Goal: Task Accomplishment & Management: Use online tool/utility

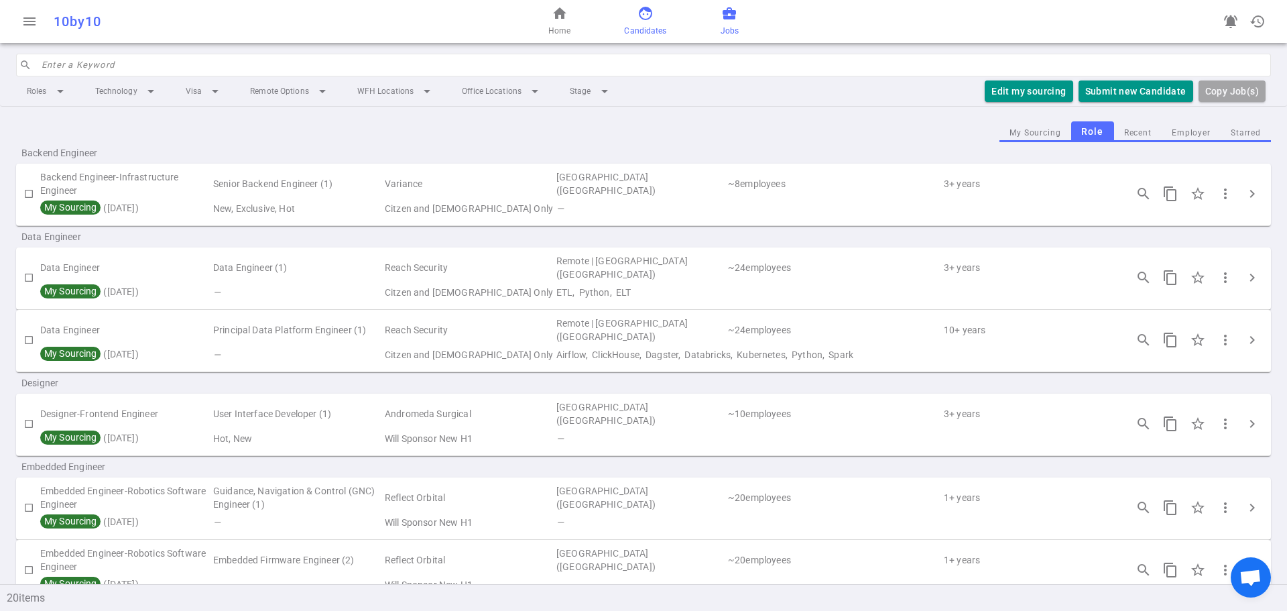
click at [631, 28] on span "Candidates" at bounding box center [645, 30] width 42 height 13
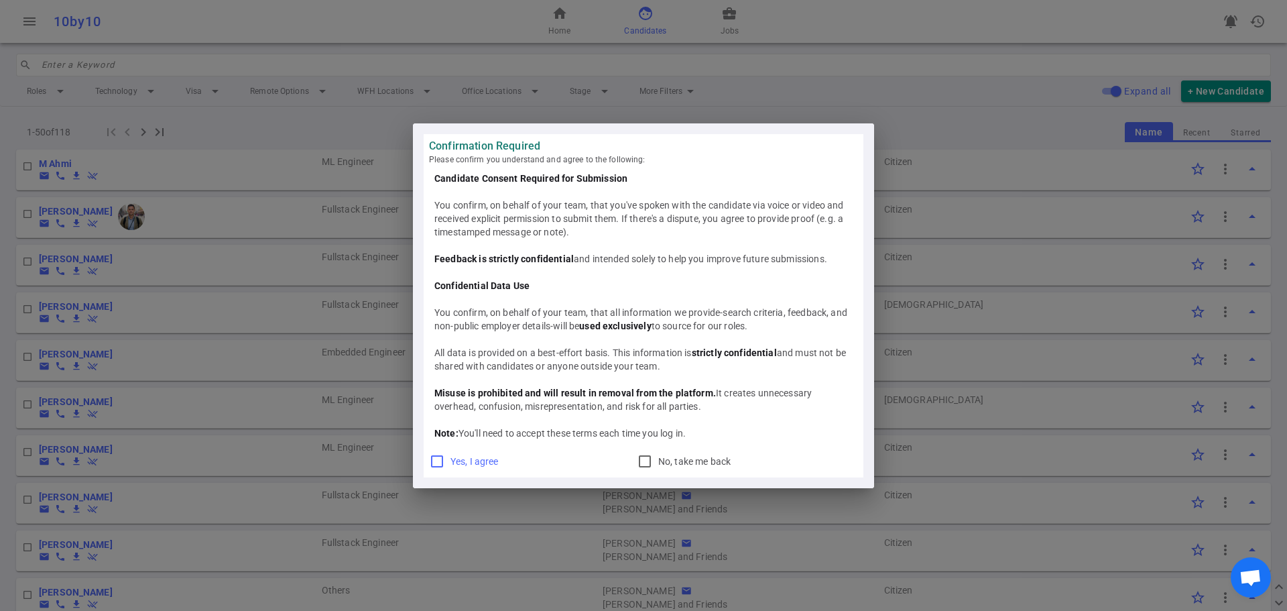
click at [442, 461] on input "Yes, I agree" at bounding box center [437, 461] width 16 height 16
checkbox input "true"
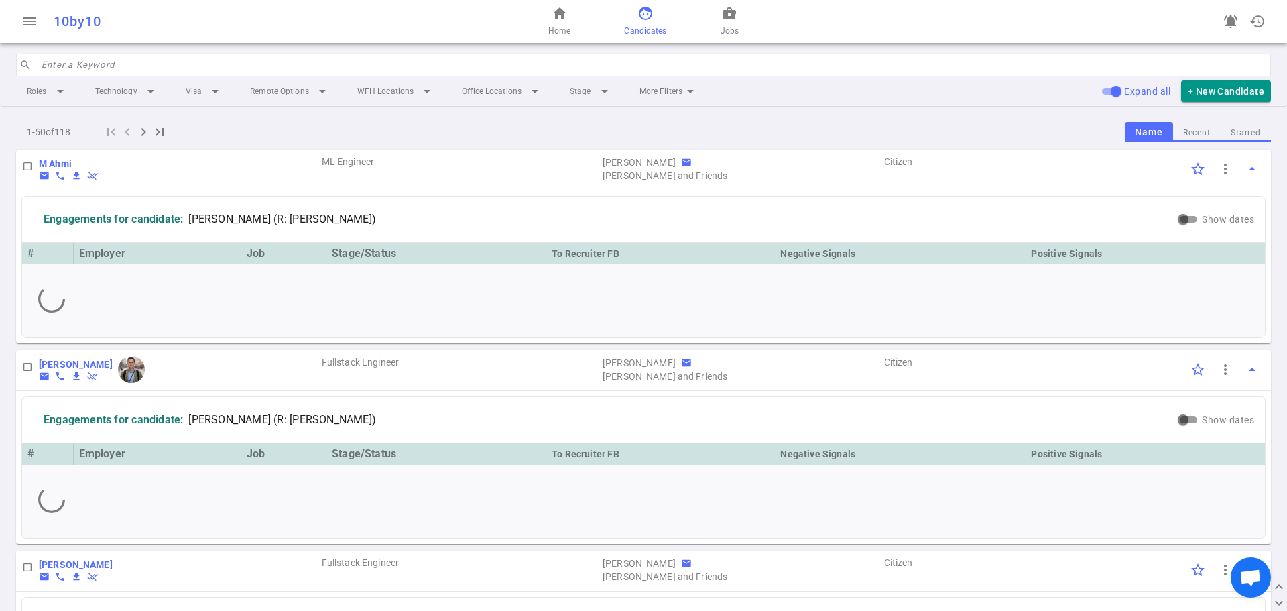
click at [242, 68] on input "search" at bounding box center [652, 64] width 1221 height 21
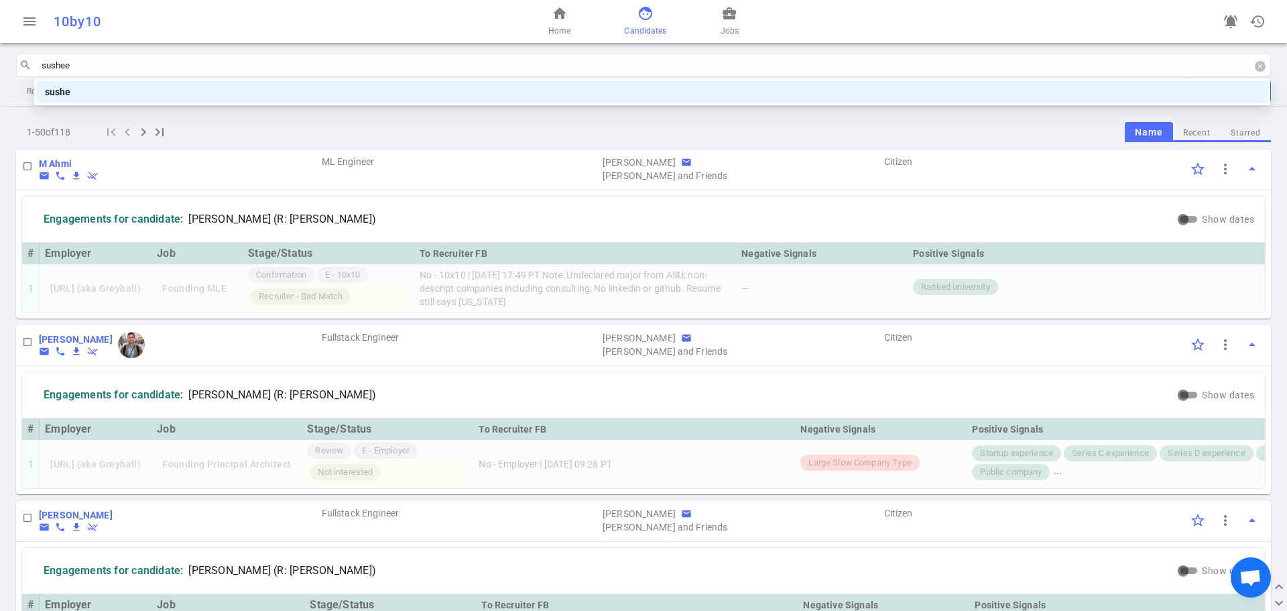
type input "susheel"
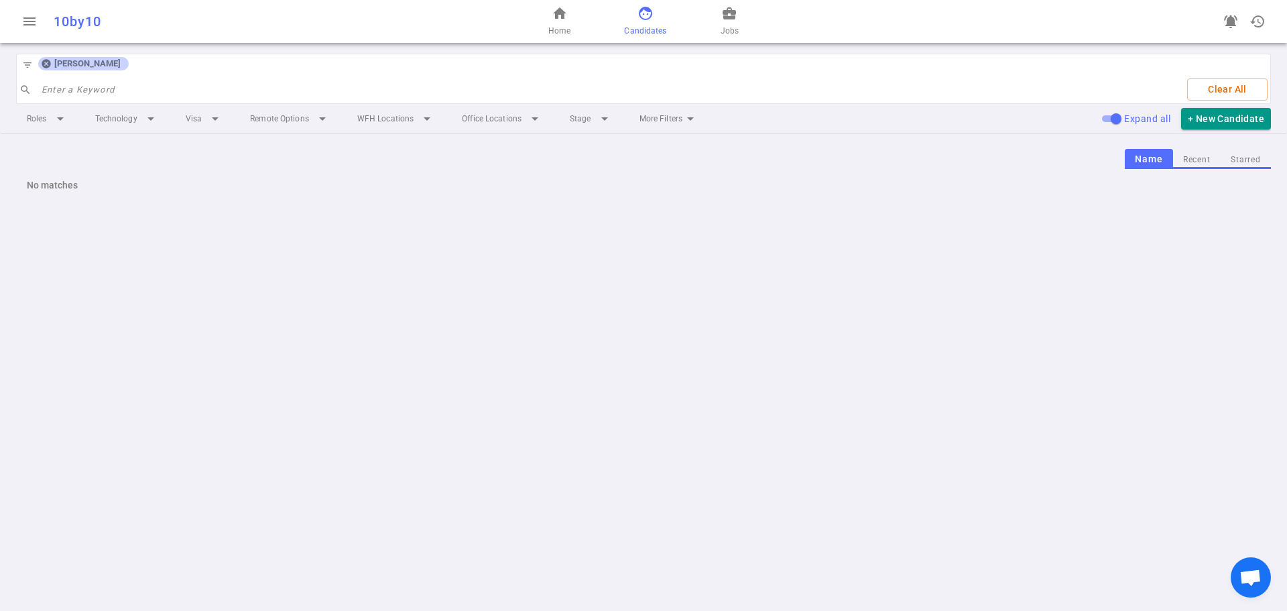
click at [48, 66] on icon at bounding box center [46, 64] width 9 height 9
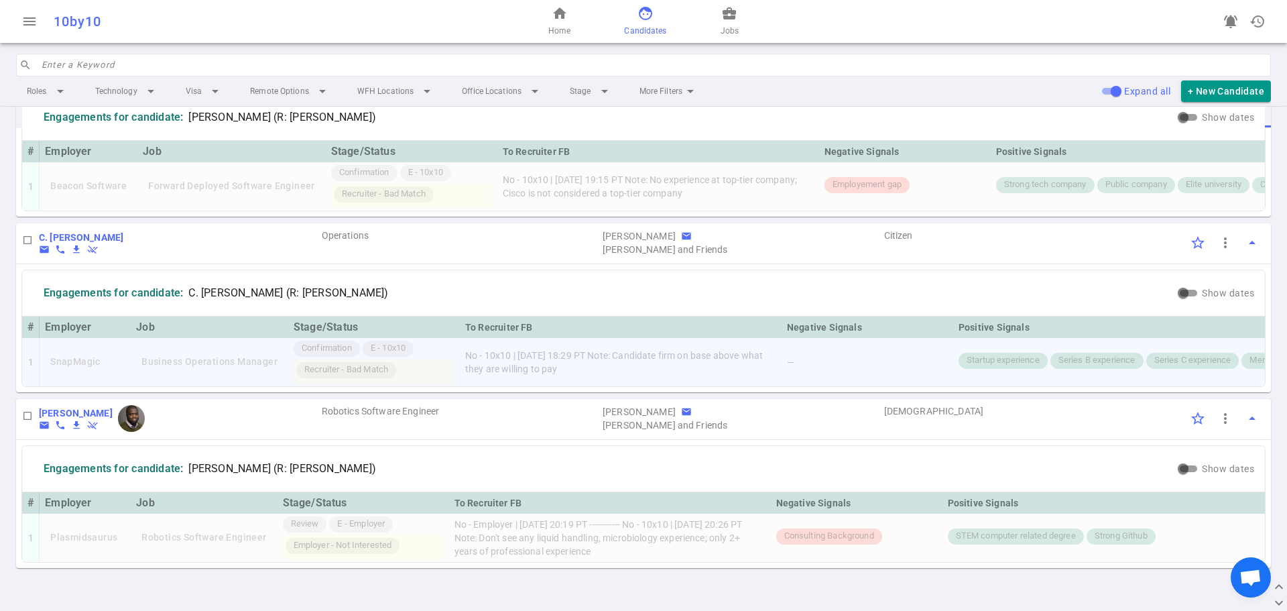
scroll to position [9648, 0]
